Goal: Task Accomplishment & Management: Use online tool/utility

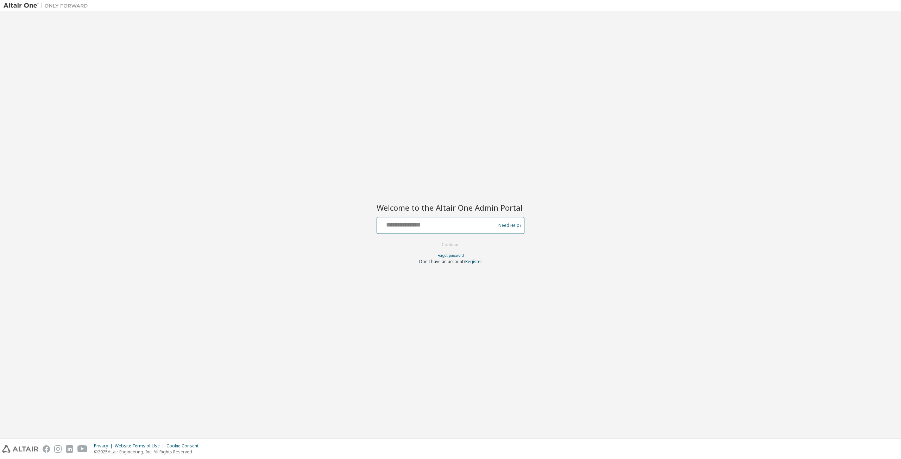
click at [477, 225] on input "text" at bounding box center [437, 224] width 115 height 10
type input "**********"
click at [434, 240] on button "Continue" at bounding box center [450, 245] width 33 height 11
